Goal: Information Seeking & Learning: Learn about a topic

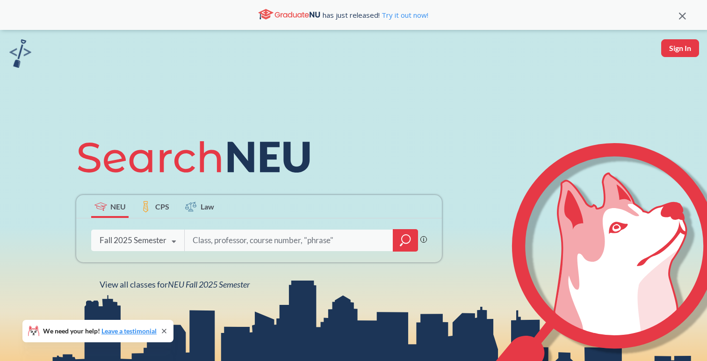
click at [283, 241] on input "search" at bounding box center [289, 240] width 194 height 20
type input "econ 1115"
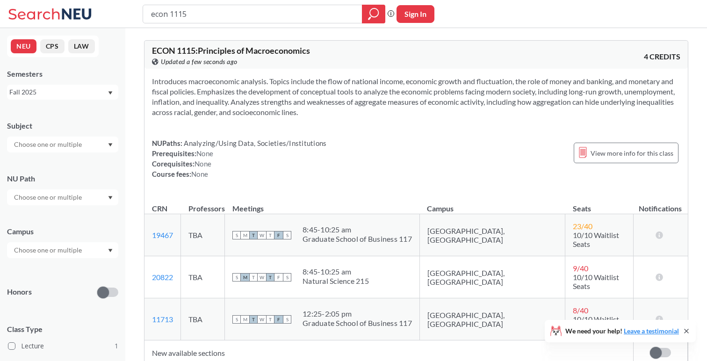
click at [79, 141] on input "text" at bounding box center [48, 144] width 79 height 11
click at [80, 97] on div "Fall 2025" at bounding box center [62, 92] width 111 height 15
click at [68, 143] on div "Summer 2 2025" at bounding box center [62, 138] width 111 height 26
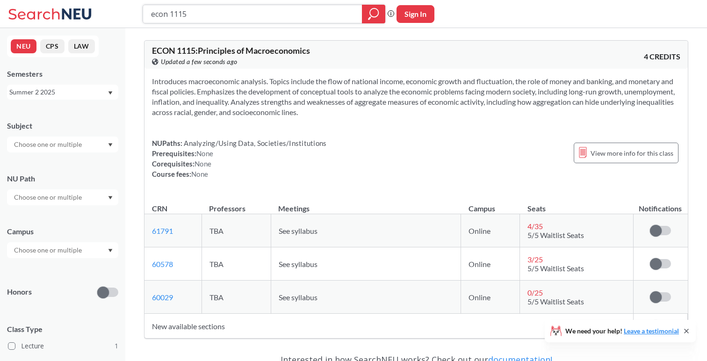
drag, startPoint x: 210, startPoint y: 15, endPoint x: 117, endPoint y: 4, distance: 93.2
click at [117, 4] on div "econ 1115 Phrase search guarantees the exact search appears in the results. Ex.…" at bounding box center [353, 14] width 707 height 28
type input "math 2341"
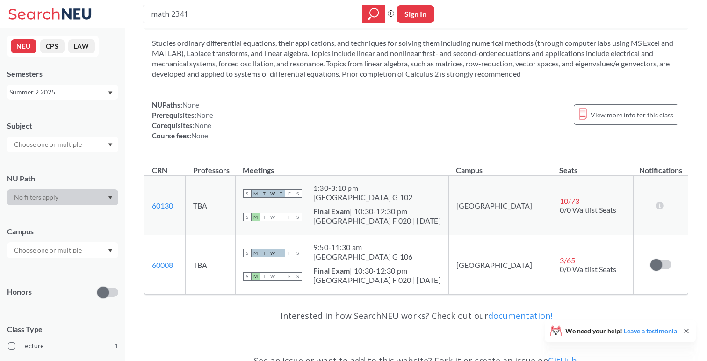
scroll to position [45, 0]
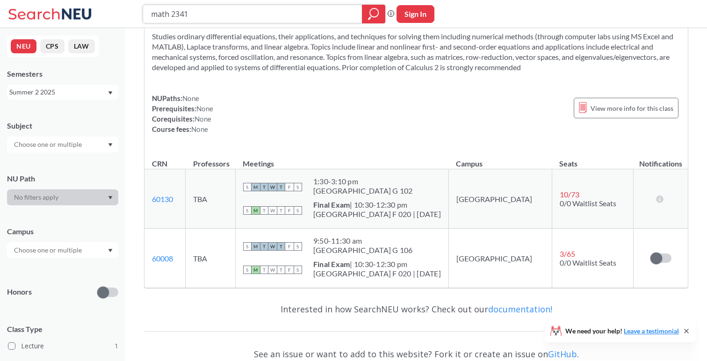
drag, startPoint x: 233, startPoint y: 17, endPoint x: 101, endPoint y: 16, distance: 131.8
click at [101, 16] on div "math 2341 Phrase search guarantees the exact search appears in the results. Ex.…" at bounding box center [353, 14] width 707 height 28
type input "engw"
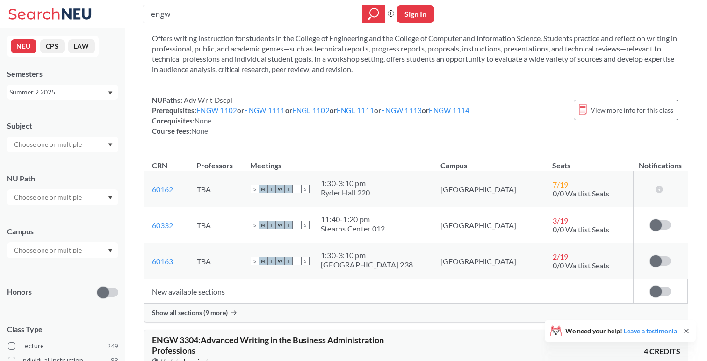
scroll to position [601, 0]
click at [218, 317] on div "Show all sections (9 more)" at bounding box center [415, 312] width 543 height 18
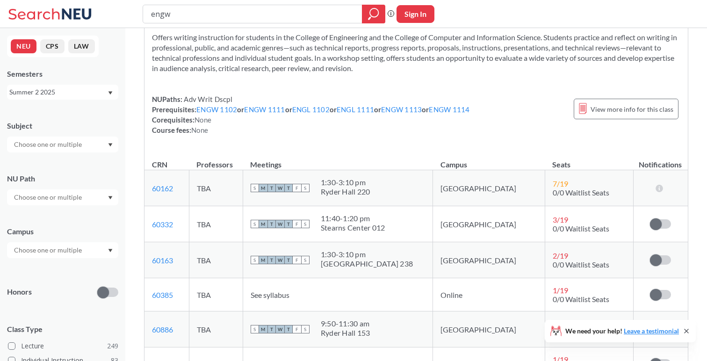
scroll to position [779, 0]
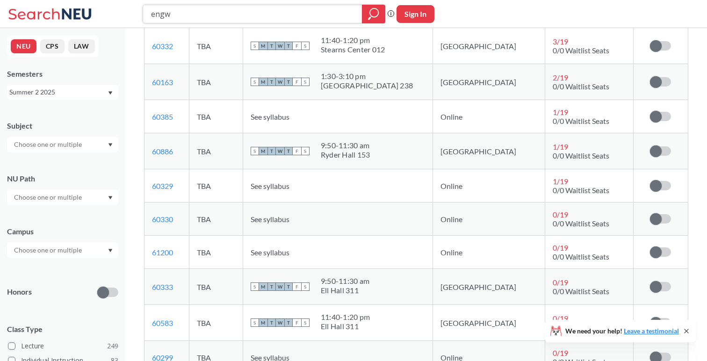
click at [201, 18] on input "engw" at bounding box center [252, 14] width 205 height 16
type input "orgb"
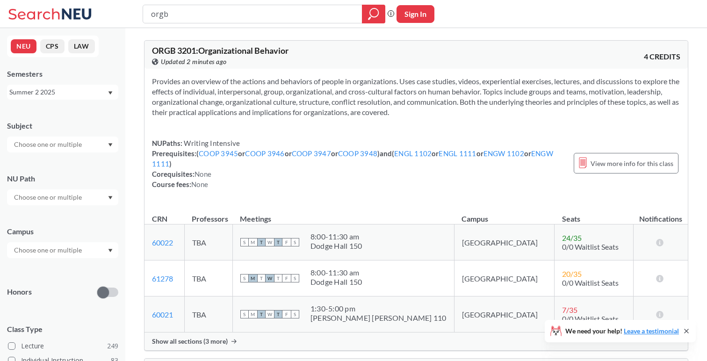
scroll to position [40, 0]
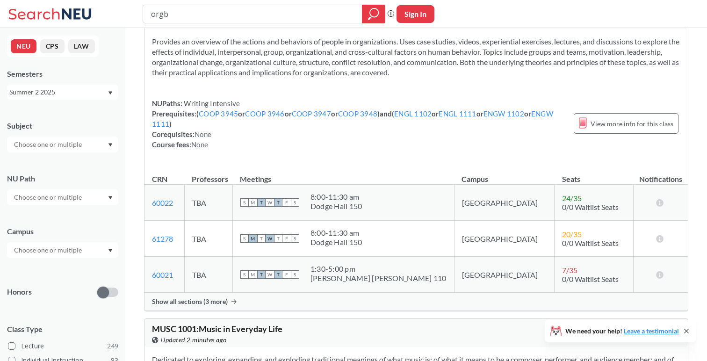
click at [214, 301] on span "Show all sections (3 more)" at bounding box center [190, 301] width 76 height 8
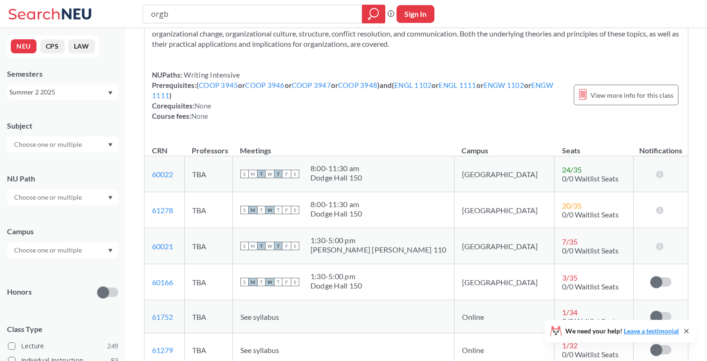
scroll to position [65, 0]
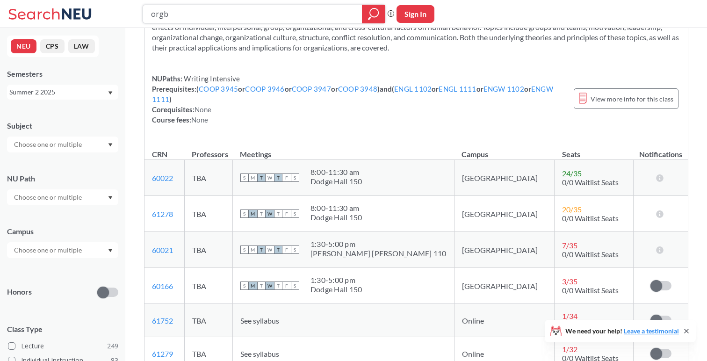
click at [302, 17] on input "orgb" at bounding box center [252, 14] width 205 height 16
type input "acct 1201"
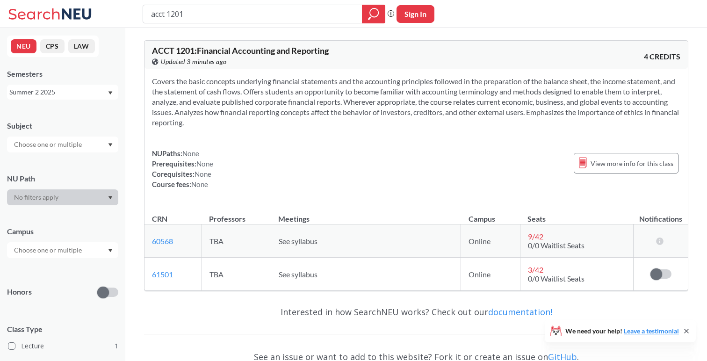
click at [99, 89] on div "Summer 2 2025" at bounding box center [58, 92] width 98 height 10
click at [62, 168] on div "Spring 2025" at bounding box center [62, 177] width 111 height 26
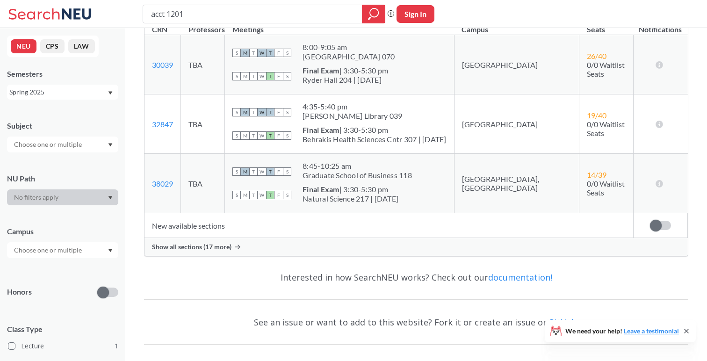
scroll to position [201, 0]
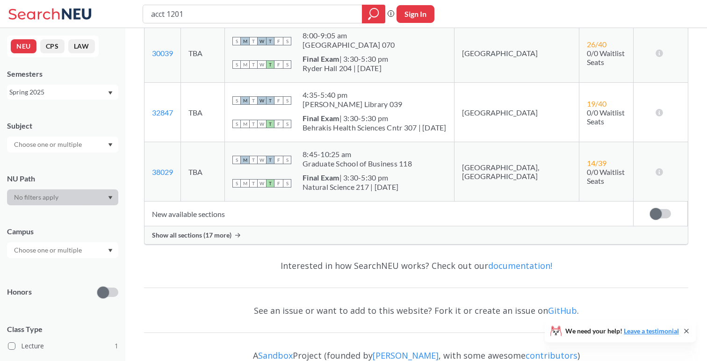
click at [220, 235] on span "Show all sections (17 more)" at bounding box center [191, 235] width 79 height 8
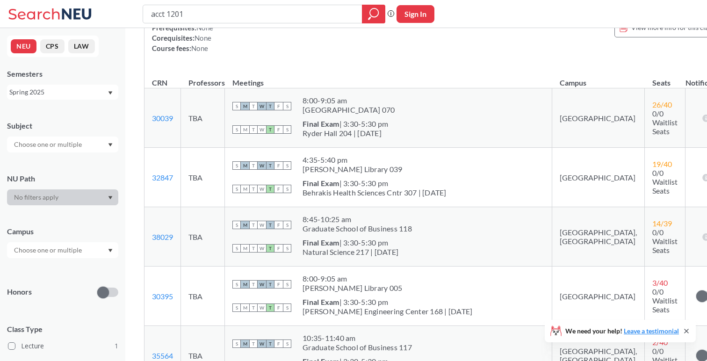
scroll to position [120, 0]
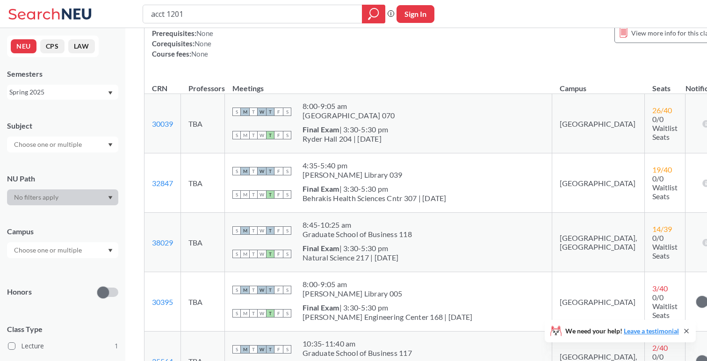
click at [55, 94] on div "Spring 2025" at bounding box center [58, 92] width 98 height 10
click at [57, 144] on div "Summer 1 2025" at bounding box center [62, 138] width 111 height 26
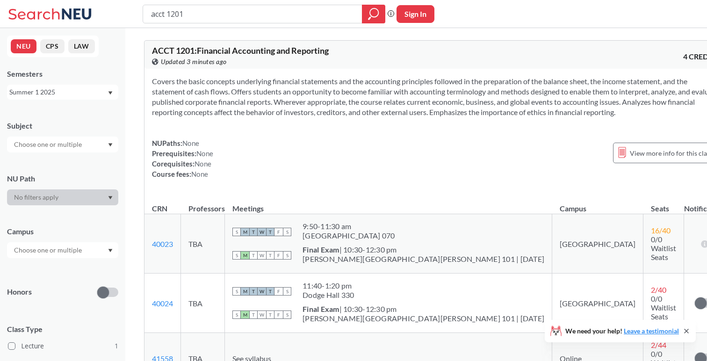
drag, startPoint x: 232, startPoint y: 8, endPoint x: 147, endPoint y: 7, distance: 84.6
click at [147, 7] on div "acct 1201" at bounding box center [264, 14] width 243 height 19
type input "math"
